Goal: Task Accomplishment & Management: Use online tool/utility

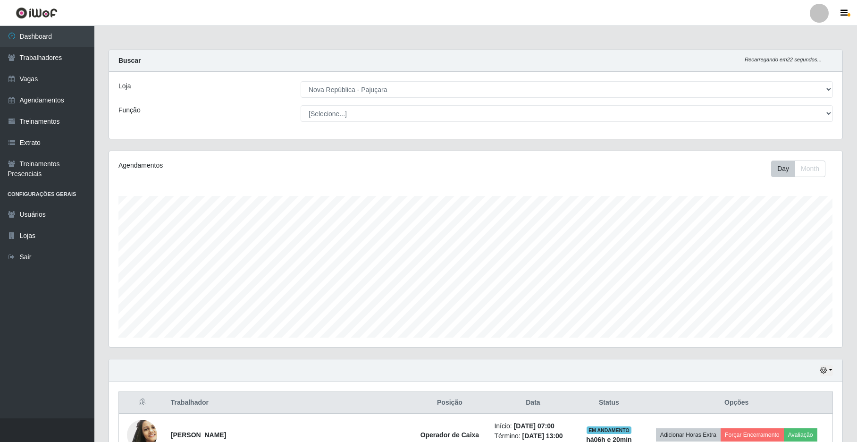
select select "65"
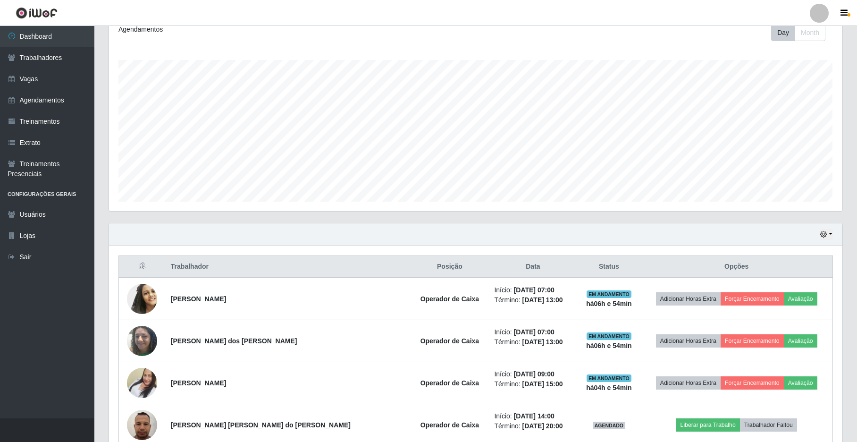
scroll to position [125, 0]
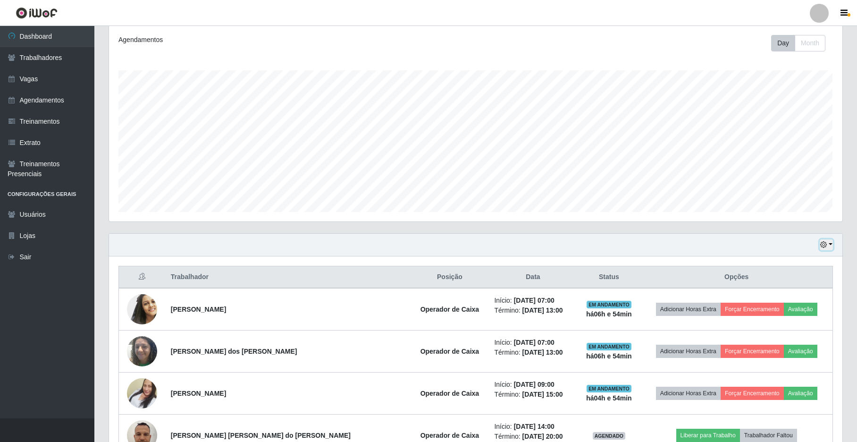
click at [823, 244] on icon "button" at bounding box center [823, 244] width 7 height 7
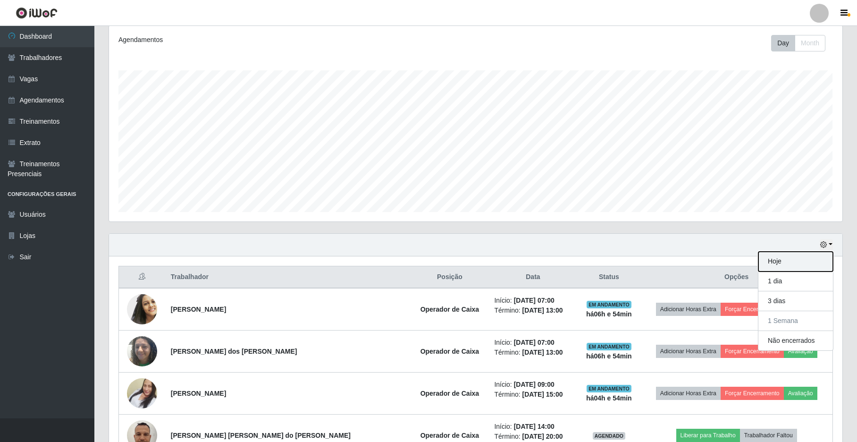
click at [777, 268] on button "Hoje" at bounding box center [795, 261] width 75 height 20
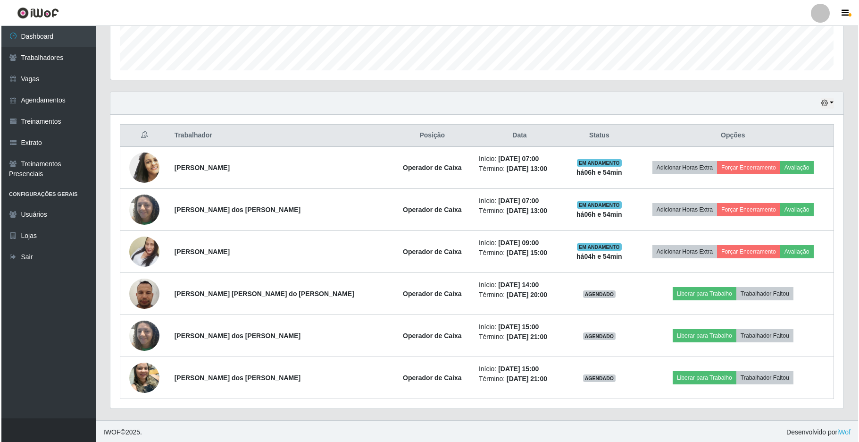
scroll to position [272, 0]
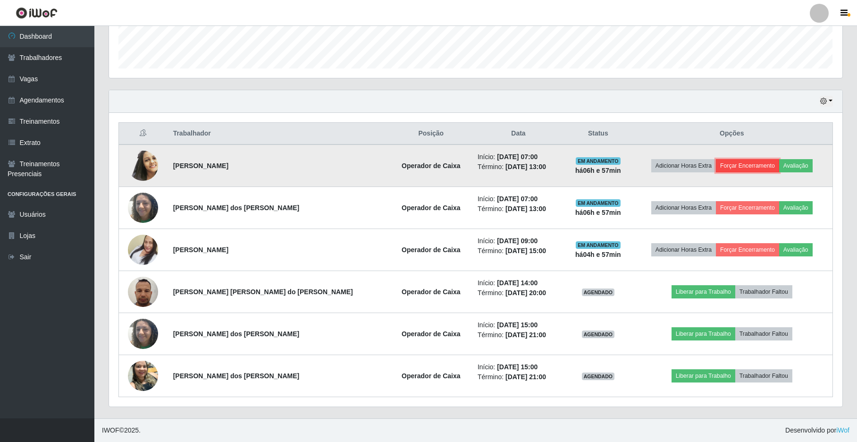
click at [733, 161] on button "Forçar Encerramento" at bounding box center [747, 165] width 63 height 13
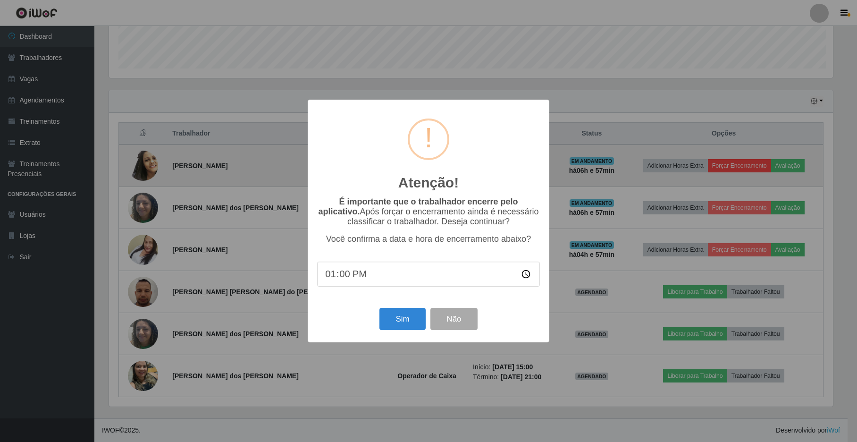
scroll to position [196, 725]
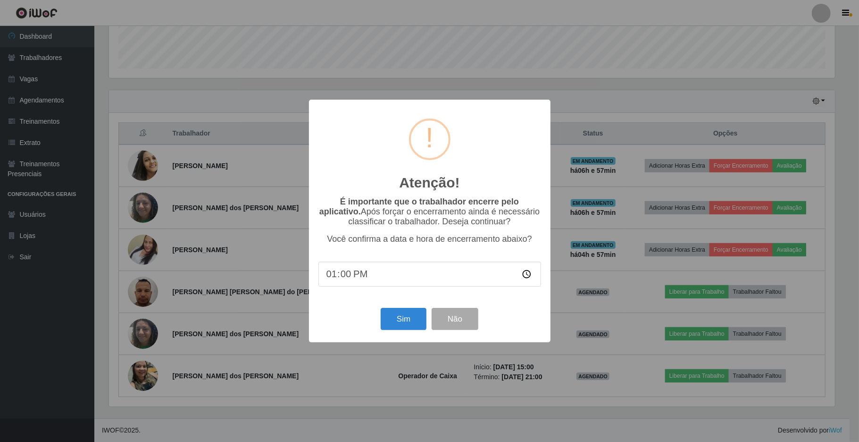
click at [380, 318] on div "Sim Não" at bounding box center [429, 318] width 223 height 27
click at [393, 325] on button "Sim" at bounding box center [404, 319] width 46 height 22
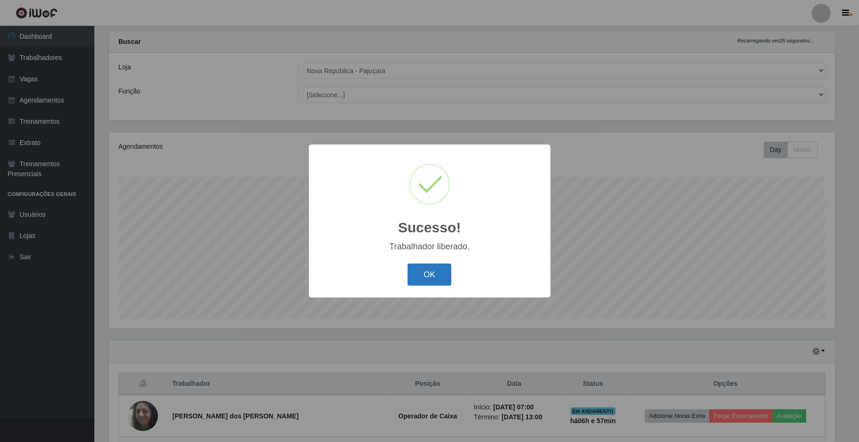
click at [439, 269] on button "OK" at bounding box center [430, 274] width 44 height 22
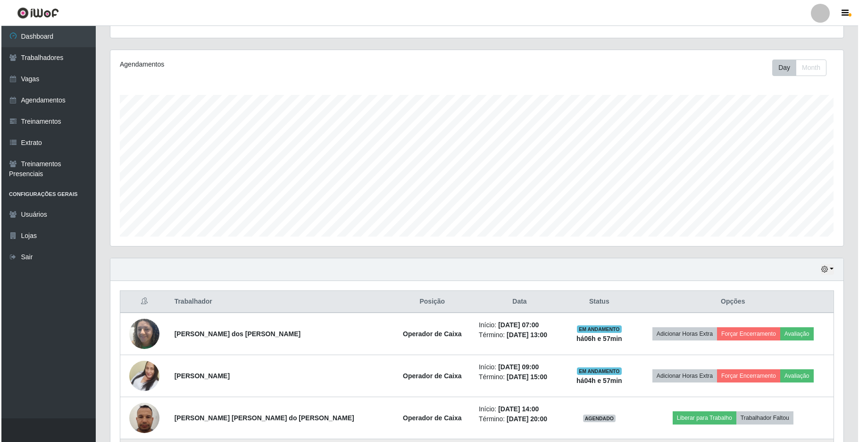
scroll to position [208, 0]
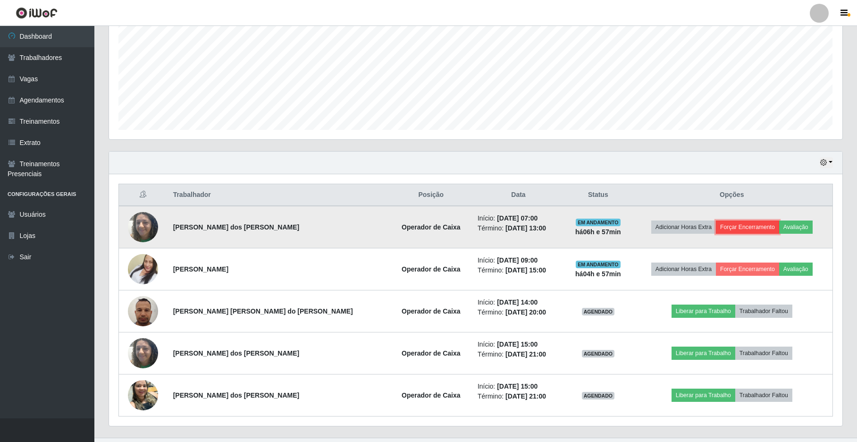
click at [723, 228] on button "Forçar Encerramento" at bounding box center [747, 226] width 63 height 13
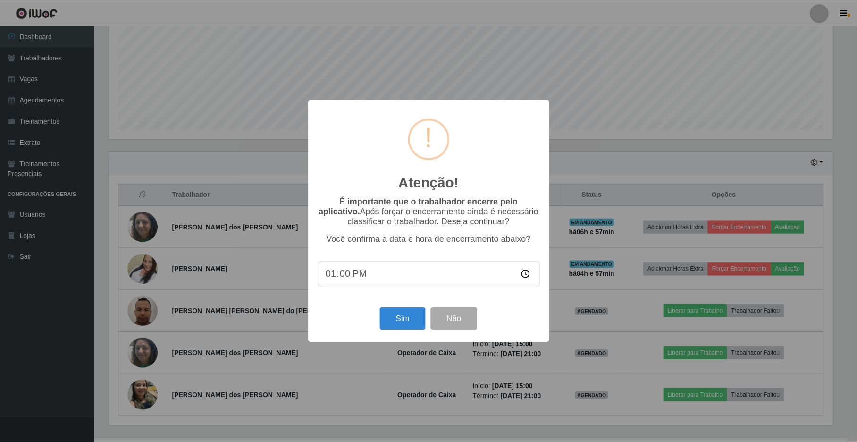
scroll to position [196, 725]
click at [414, 325] on button "Sim" at bounding box center [404, 319] width 46 height 22
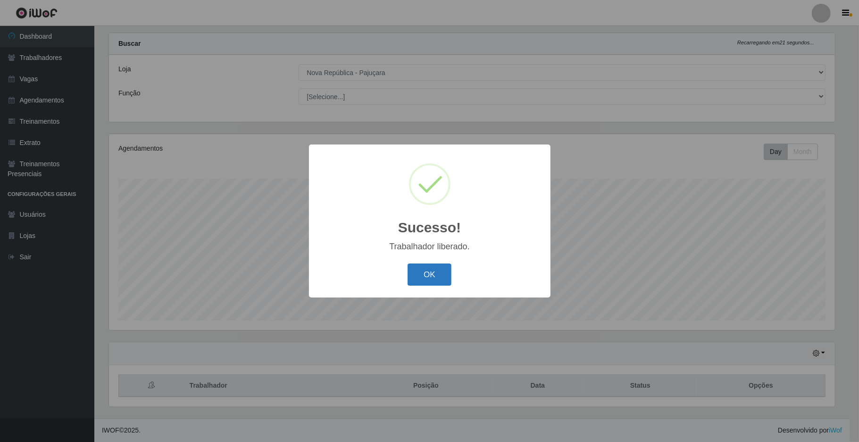
click at [443, 273] on button "OK" at bounding box center [430, 274] width 44 height 22
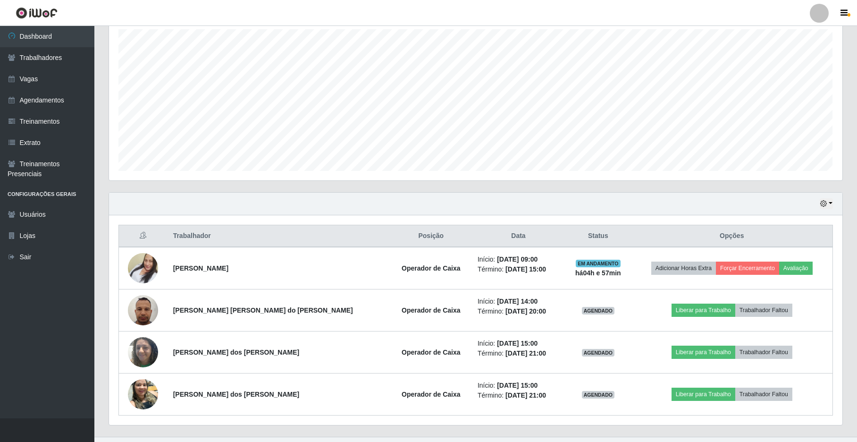
scroll to position [187, 0]
